Goal: Task Accomplishment & Management: Manage account settings

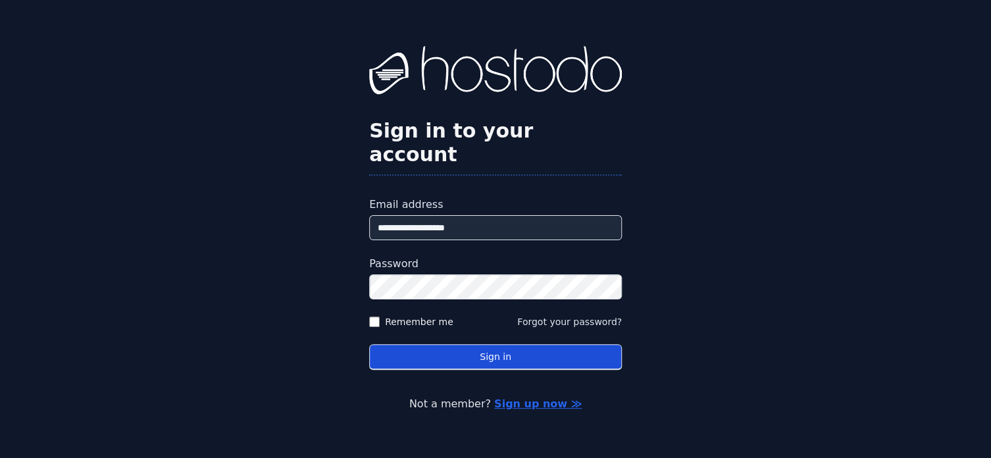
type input "**********"
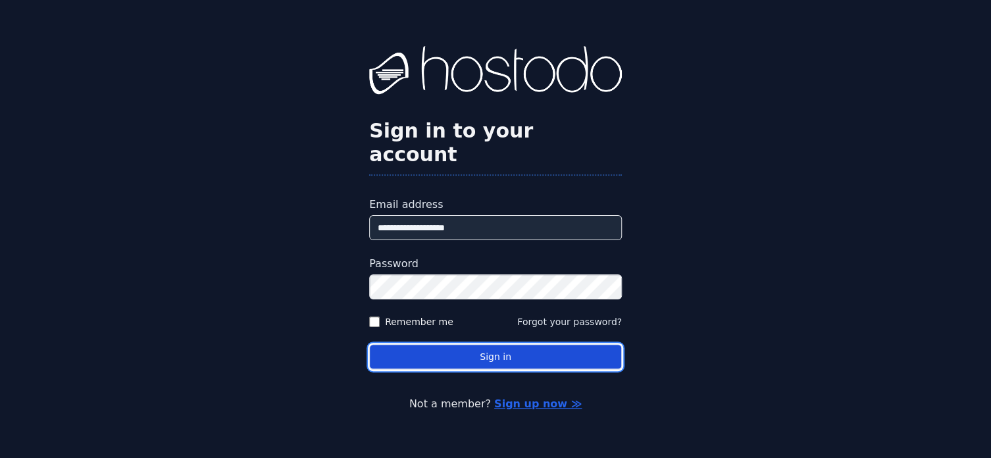
click at [445, 346] on button "Sign in" at bounding box center [495, 357] width 253 height 26
click at [467, 344] on button "Sign in" at bounding box center [495, 357] width 253 height 26
click at [449, 354] on button "Sign in" at bounding box center [495, 357] width 253 height 26
click at [495, 345] on button "Sign in" at bounding box center [495, 357] width 253 height 26
click at [457, 351] on button "Sign in" at bounding box center [495, 357] width 253 height 26
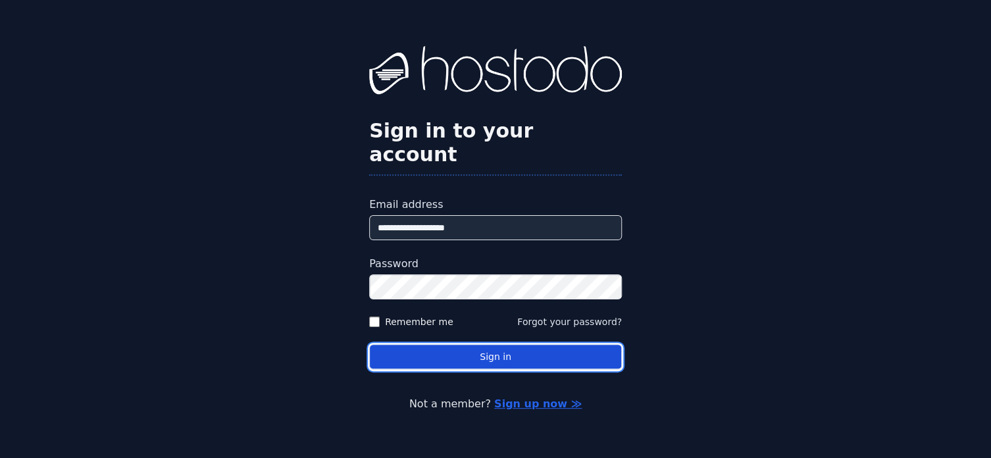
click at [497, 344] on button "Sign in" at bounding box center [495, 357] width 253 height 26
